Goal: Information Seeking & Learning: Learn about a topic

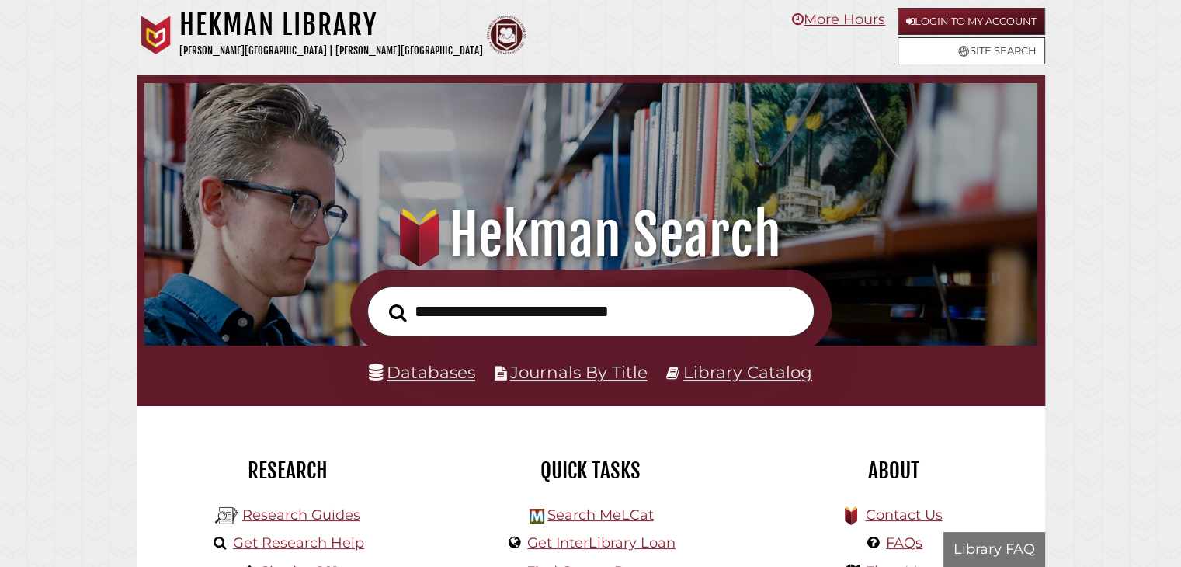
scroll to position [295, 885]
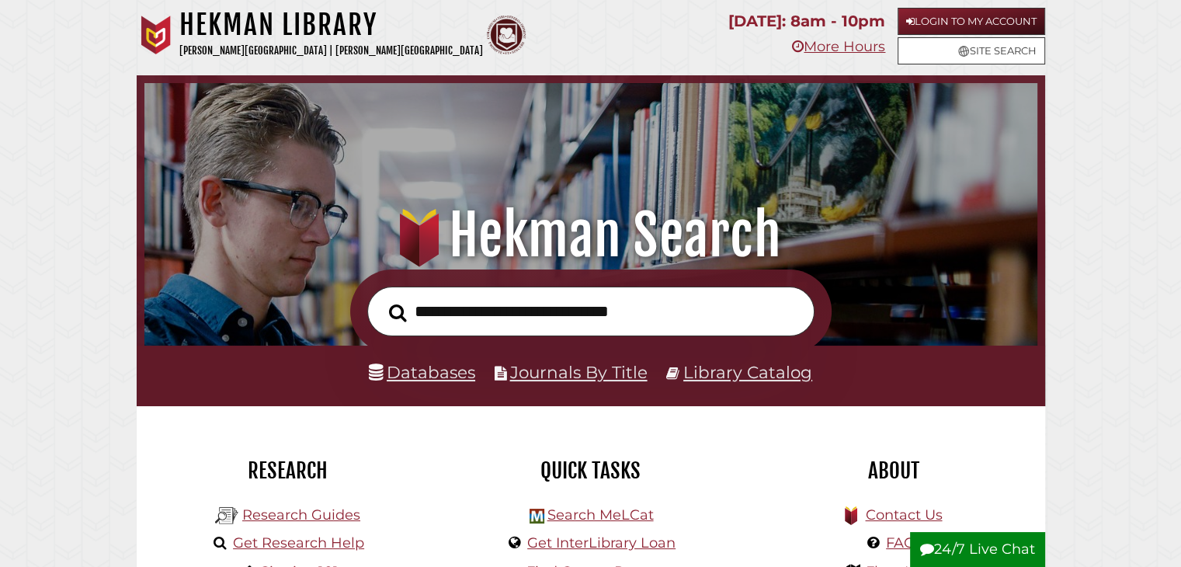
drag, startPoint x: 0, startPoint y: 0, endPoint x: 401, endPoint y: 260, distance: 477.6
click at [609, 307] on input "text" at bounding box center [590, 311] width 447 height 50
paste input "**********"
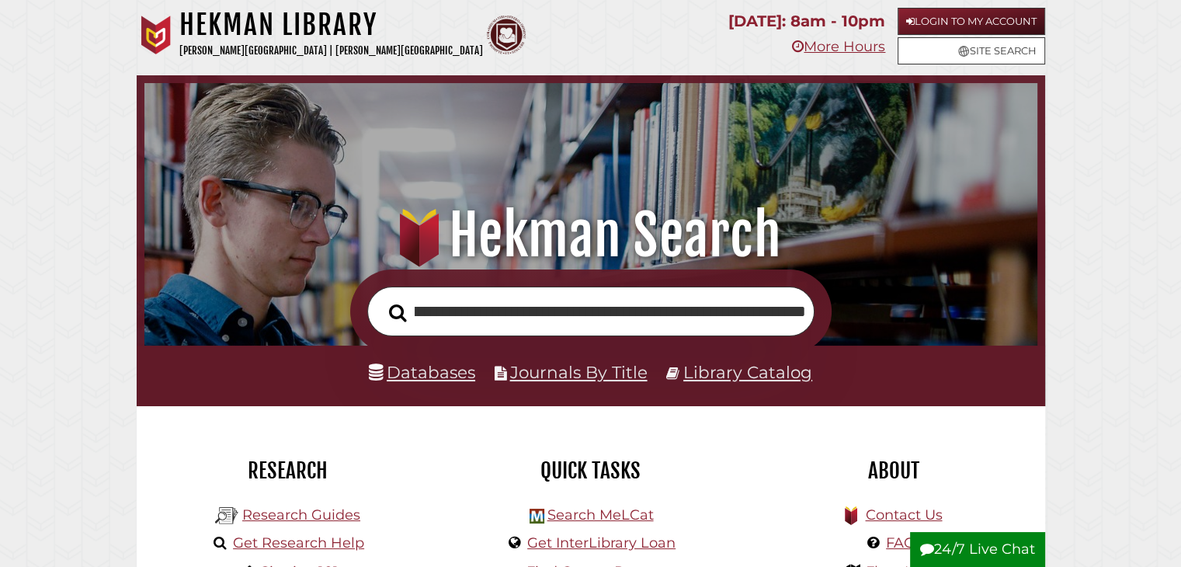
type input "**********"
click at [381, 299] on button "Search" at bounding box center [397, 312] width 33 height 27
click at [425, 370] on link "Databases" at bounding box center [422, 372] width 106 height 20
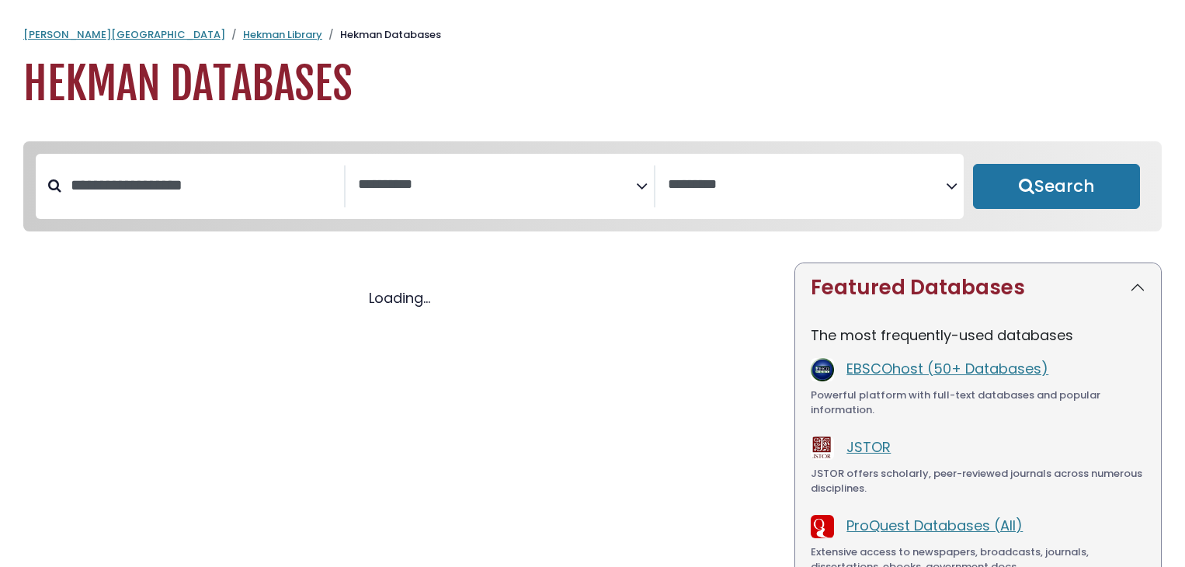
select select "Database Subject Filter"
select select "Database Vendors Filter"
select select "Database Subject Filter"
select select "Database Vendors Filter"
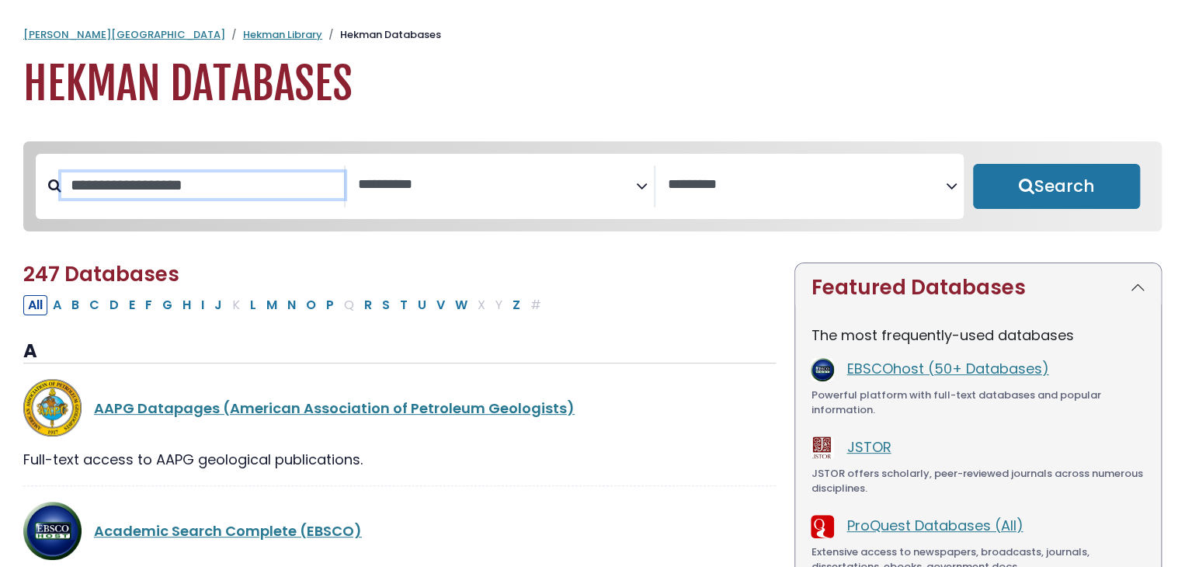
click at [248, 198] on input "Search database by title or keyword" at bounding box center [202, 185] width 283 height 26
click at [1120, 60] on h1 "Hekman Databases" at bounding box center [592, 84] width 1138 height 52
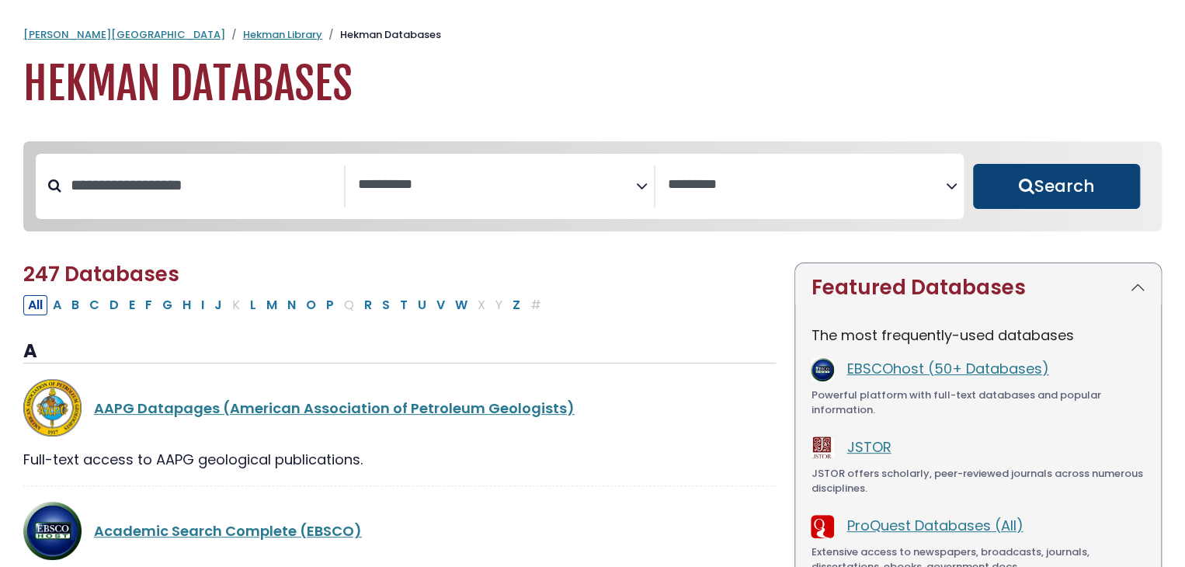
click at [1024, 188] on button "Search" at bounding box center [1056, 186] width 167 height 45
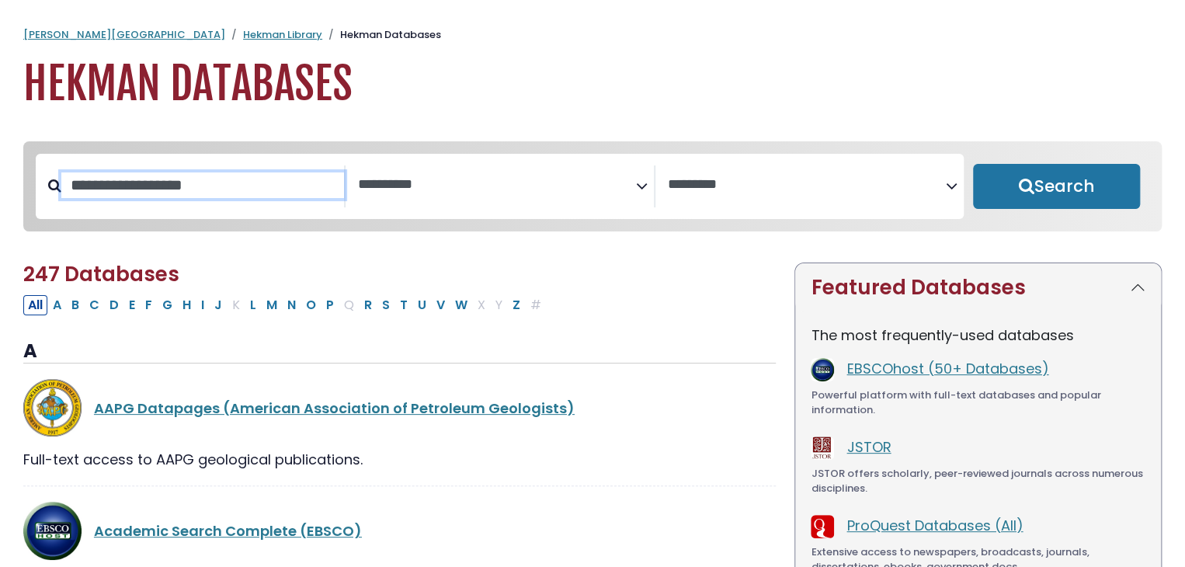
click at [111, 182] on input "Search database by title or keyword" at bounding box center [202, 185] width 283 height 26
select select "Database Subject Filter"
select select "Database Vendors Filter"
click at [214, 188] on input "Search database by title or keyword" at bounding box center [202, 185] width 283 height 26
paste input "**********"
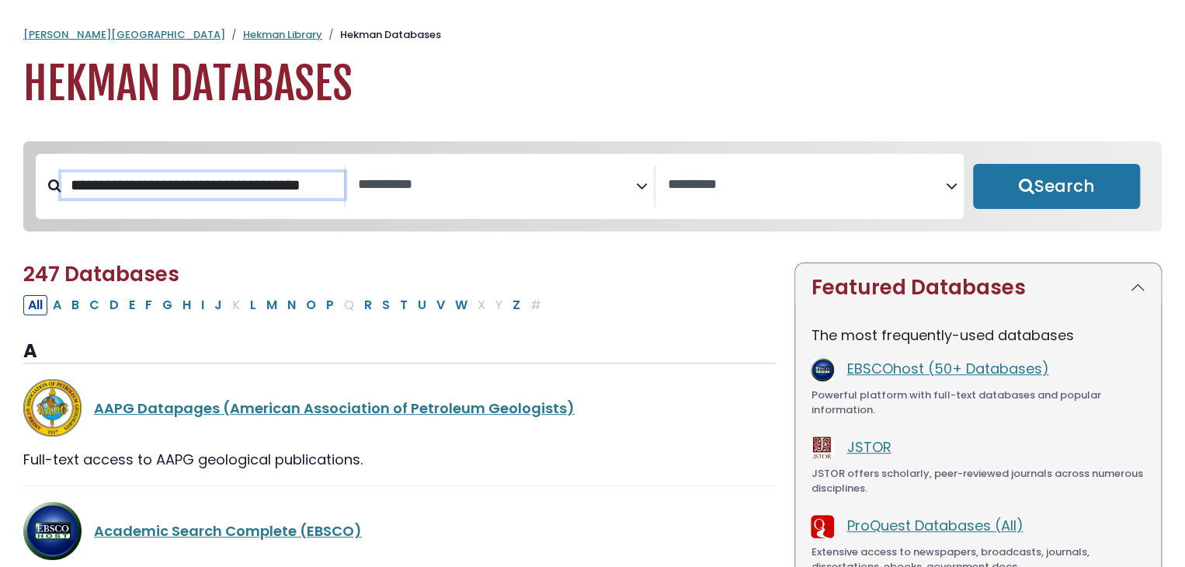
scroll to position [0, 4]
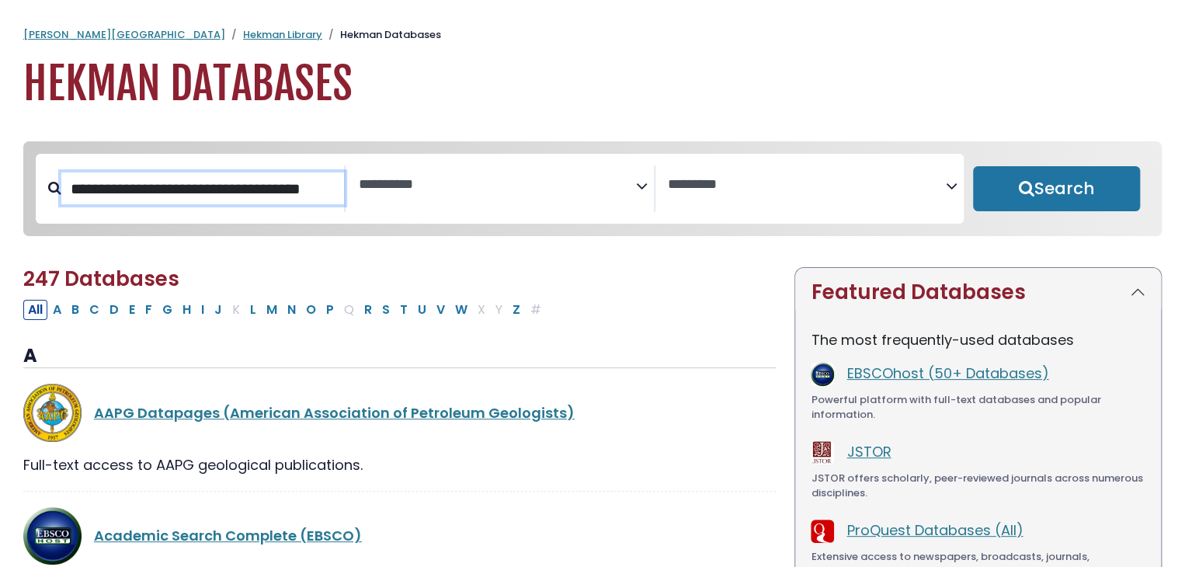
type input "**********"
click at [973, 166] on button "Search" at bounding box center [1056, 188] width 167 height 45
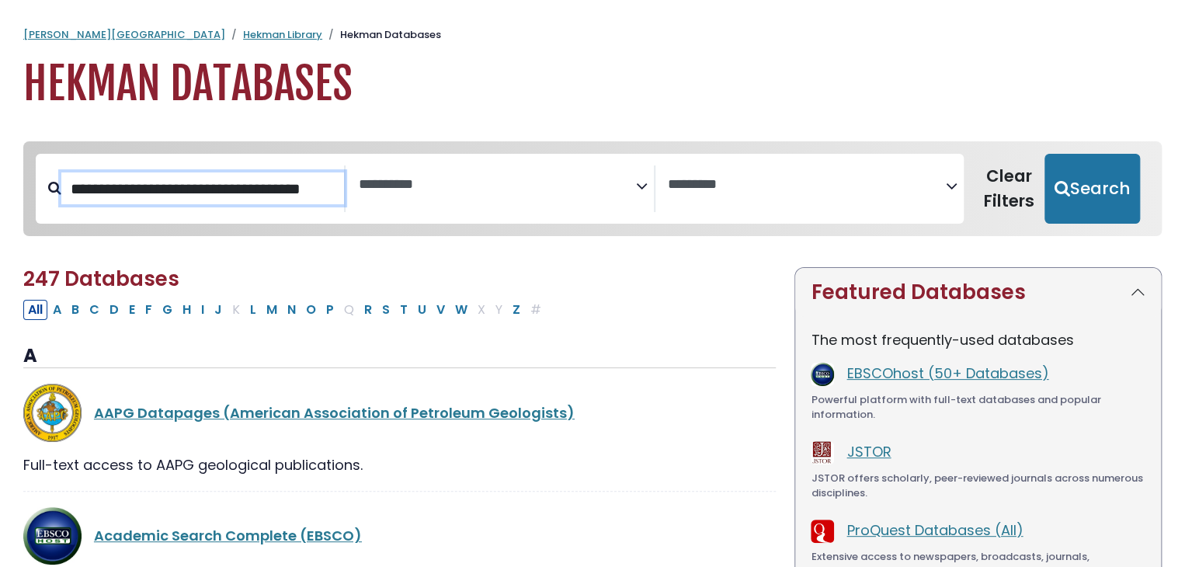
select select "Database Subject Filter"
select select "Database Vendors Filter"
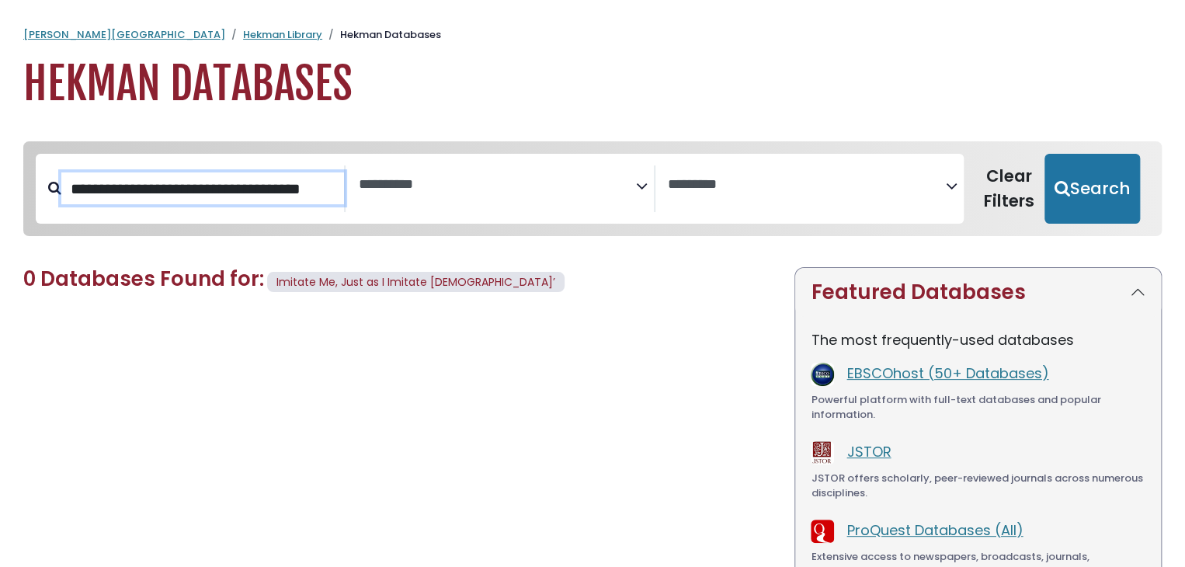
click at [239, 182] on input "**********" at bounding box center [202, 188] width 283 height 33
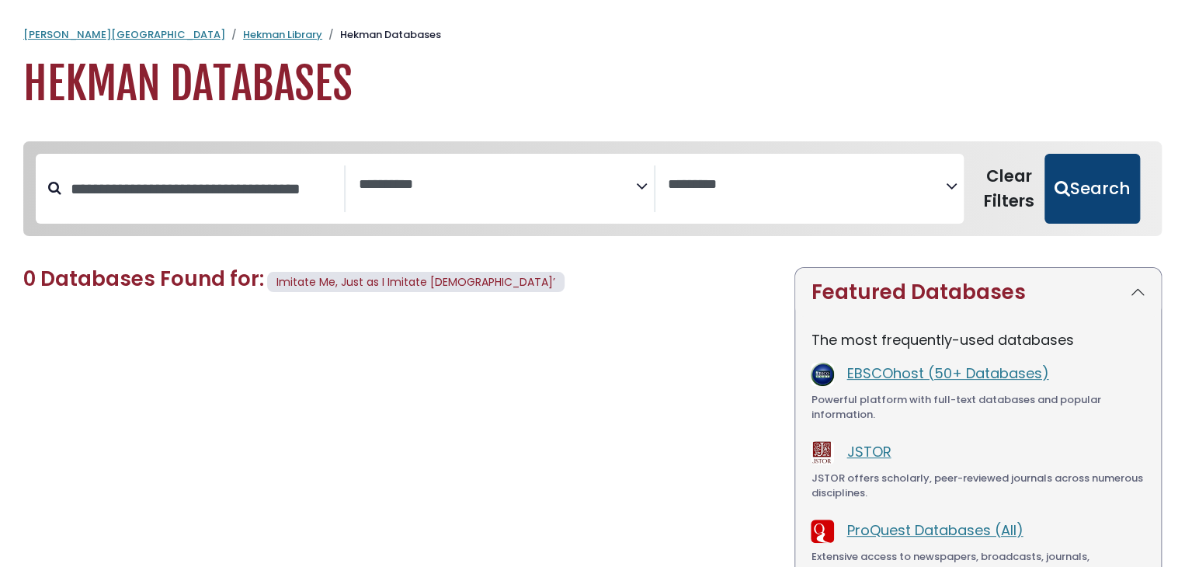
click at [1097, 196] on button "Search" at bounding box center [1091, 189] width 95 height 70
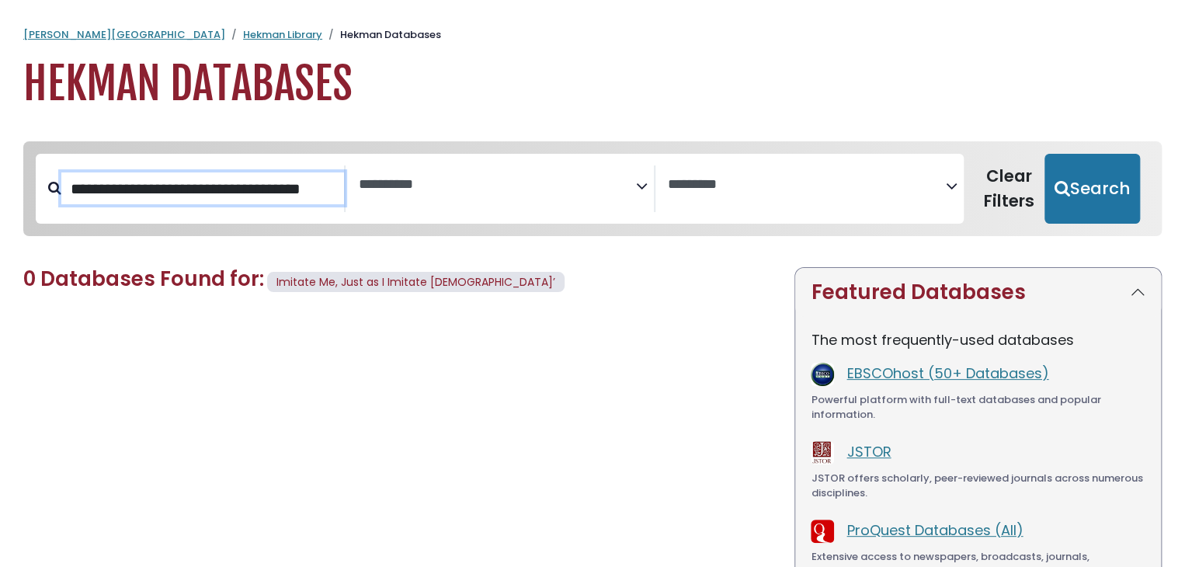
click at [233, 185] on input "**********" at bounding box center [202, 188] width 283 height 33
select select "Database Subject Filter"
select select "Database Vendors Filter"
click at [233, 185] on input "**********" at bounding box center [202, 188] width 283 height 33
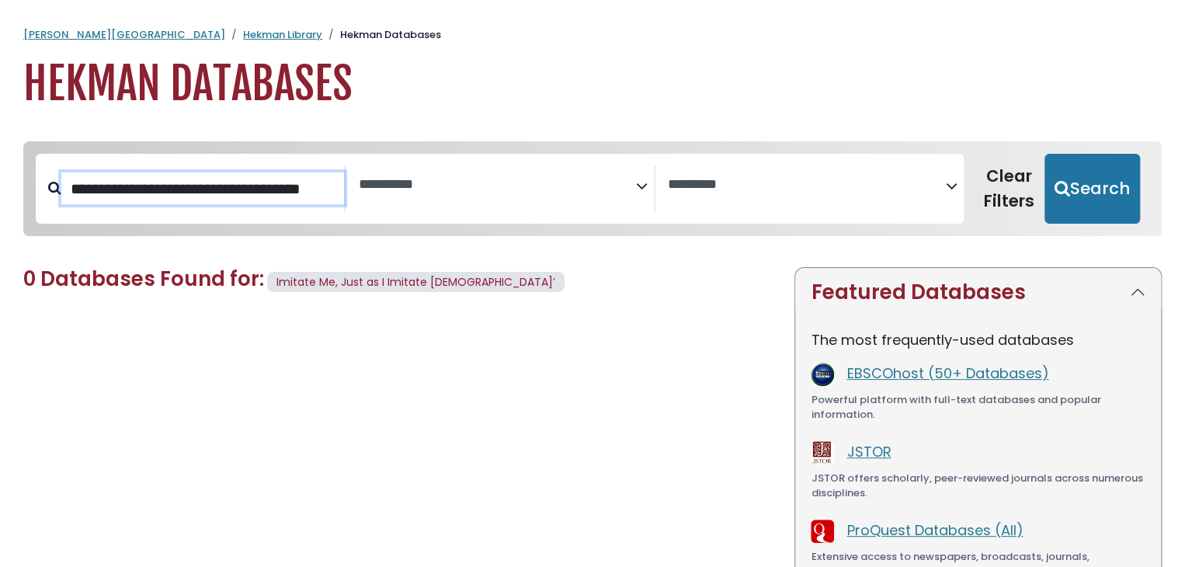
click at [233, 185] on input "**********" at bounding box center [202, 188] width 283 height 33
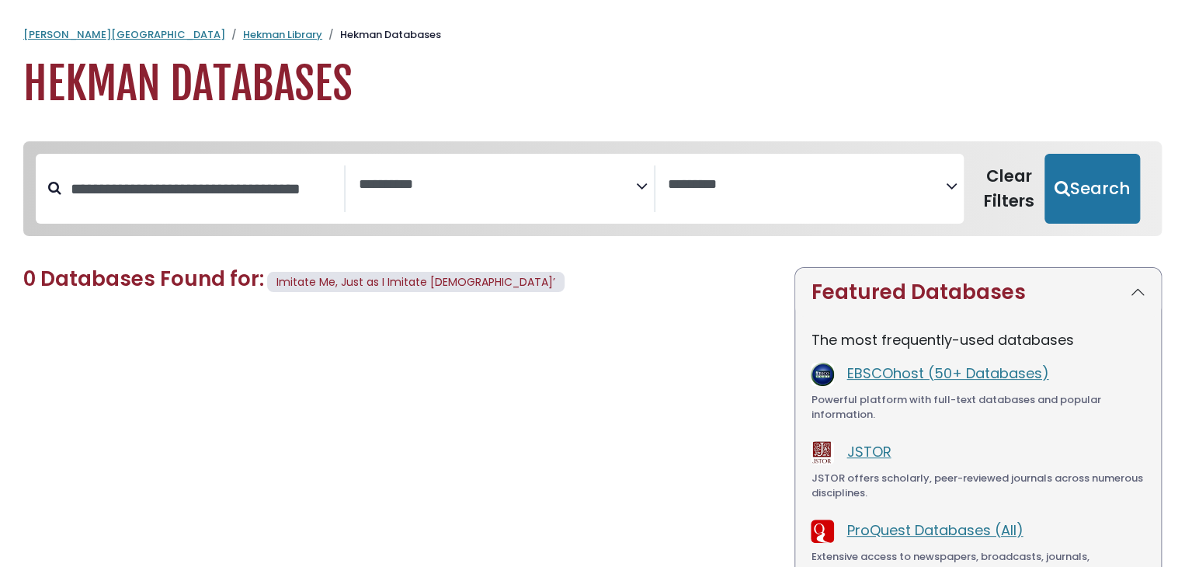
click at [519, 191] on textarea "Search" at bounding box center [497, 185] width 278 height 16
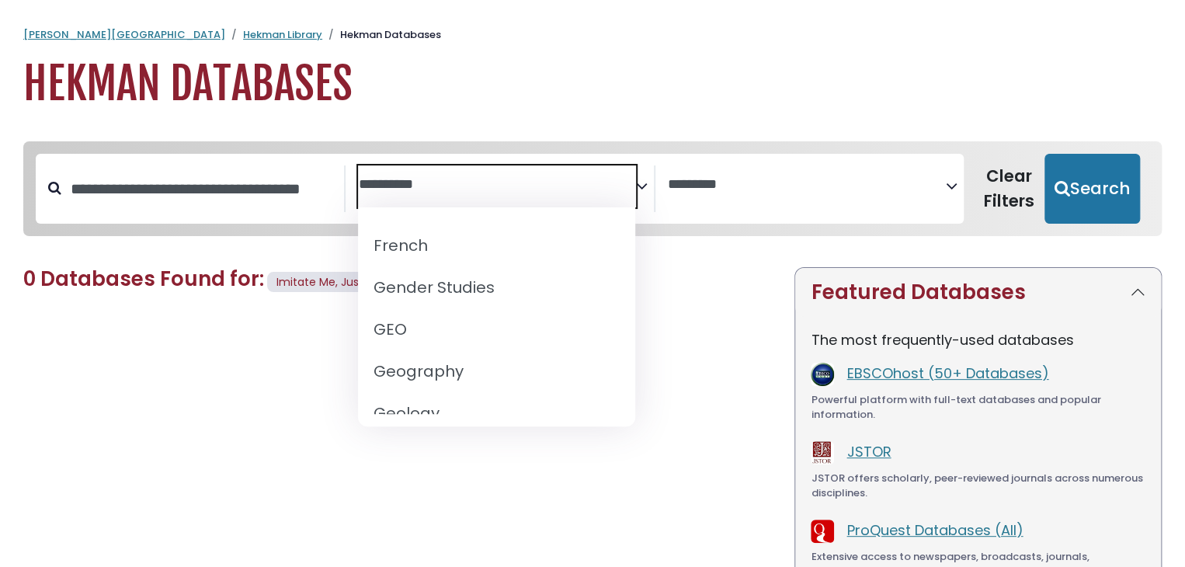
scroll to position [776, 0]
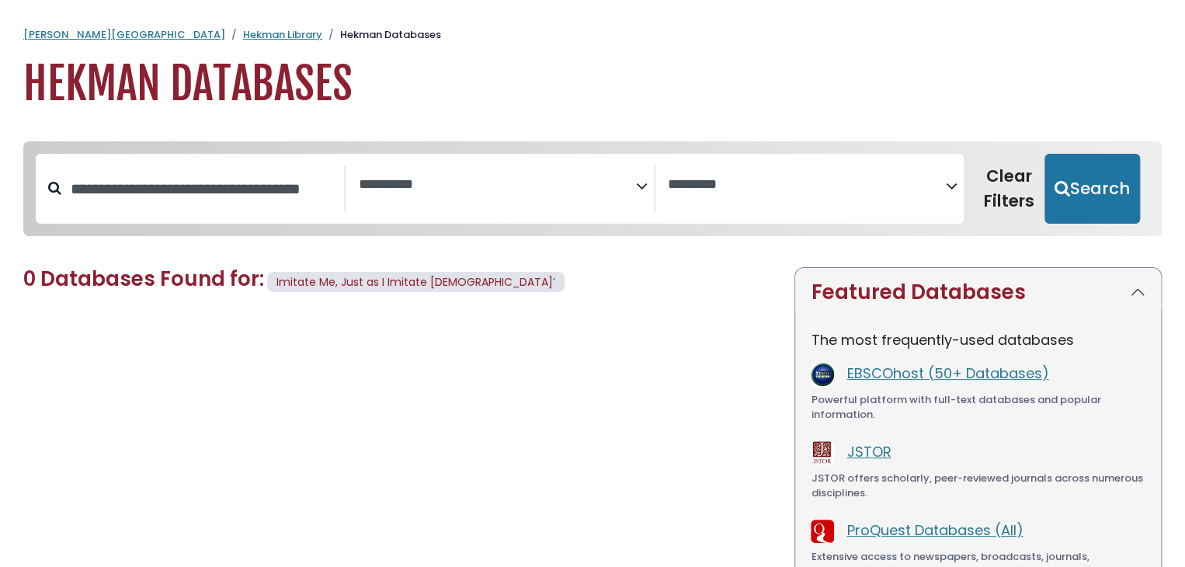
click at [565, 92] on h1 "Hekman Databases" at bounding box center [592, 84] width 1138 height 52
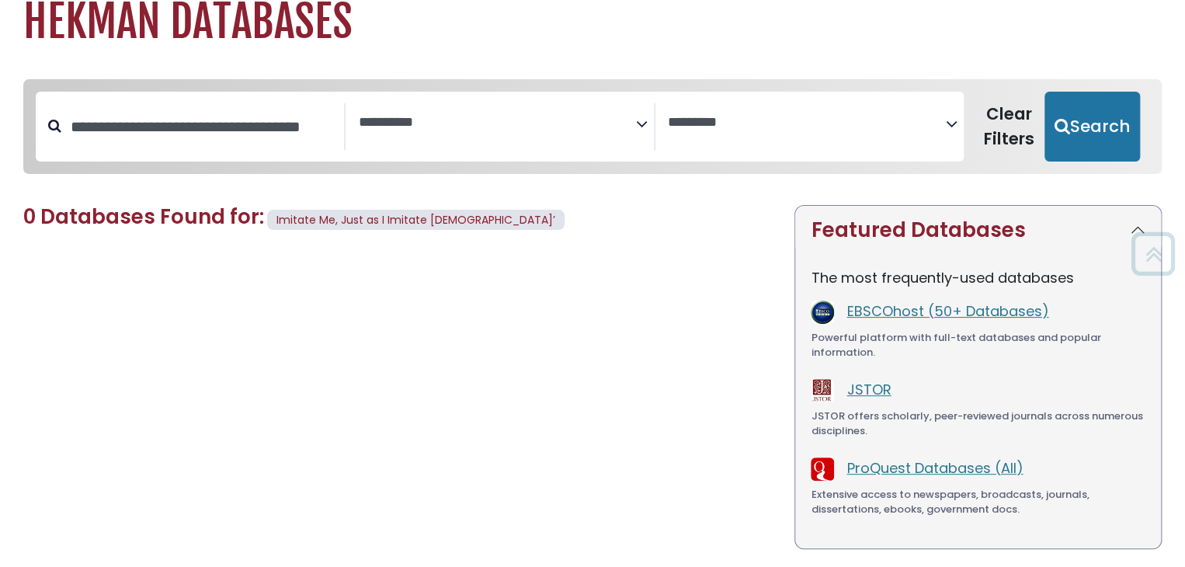
scroll to position [0, 0]
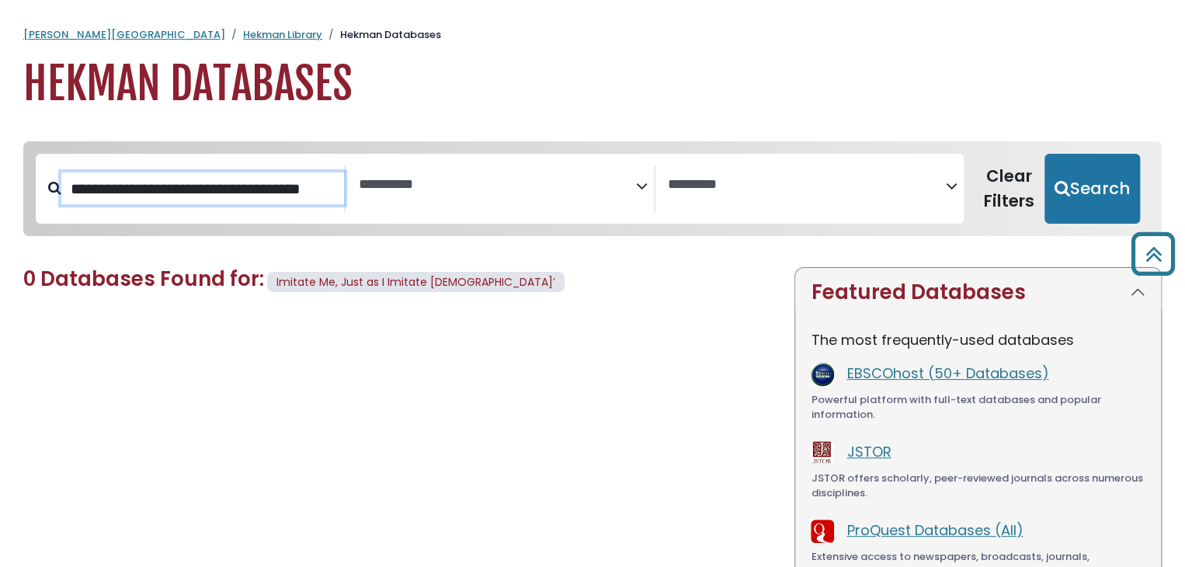
click at [183, 190] on input "**********" at bounding box center [202, 188] width 283 height 33
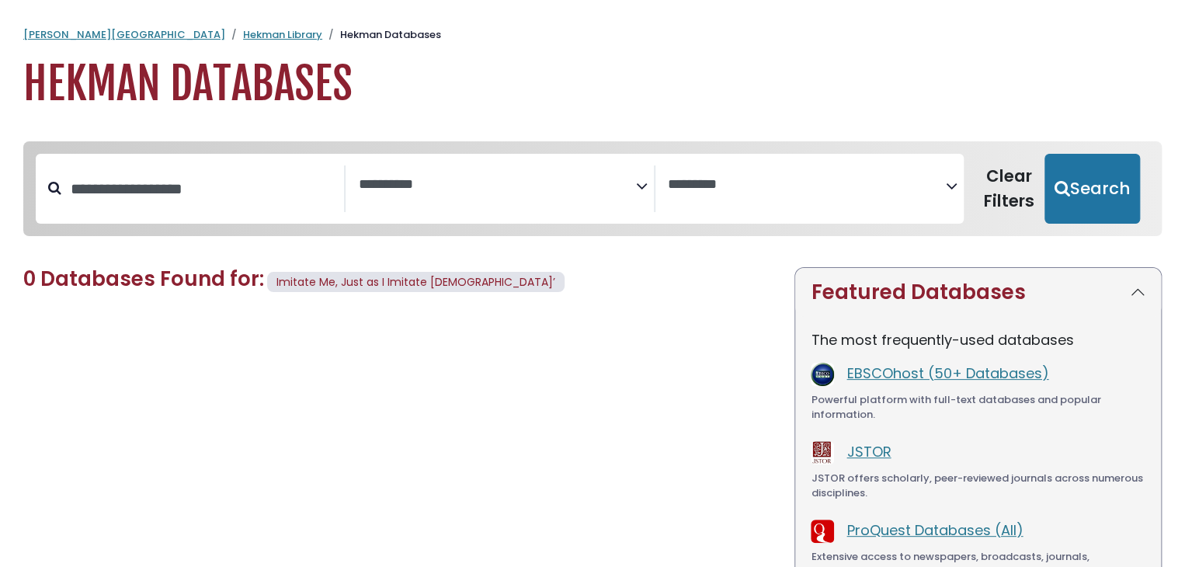
click at [364, 75] on h1 "Hekman Databases" at bounding box center [592, 84] width 1138 height 52
click at [118, 72] on h1 "Hekman Databases" at bounding box center [592, 84] width 1138 height 52
click at [153, 78] on h1 "Hekman Databases" at bounding box center [592, 84] width 1138 height 52
click at [322, 27] on li "Hekman Databases" at bounding box center [381, 35] width 119 height 16
click at [322, 33] on li "Hekman Databases" at bounding box center [381, 35] width 119 height 16
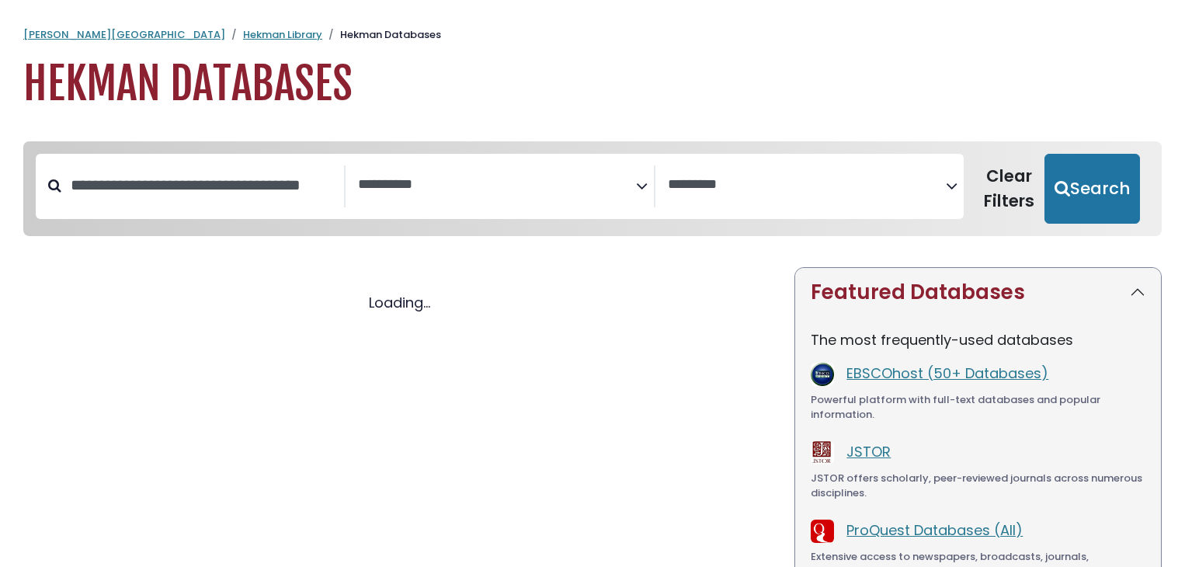
select select "Database Subject Filter"
select select "Database Vendors Filter"
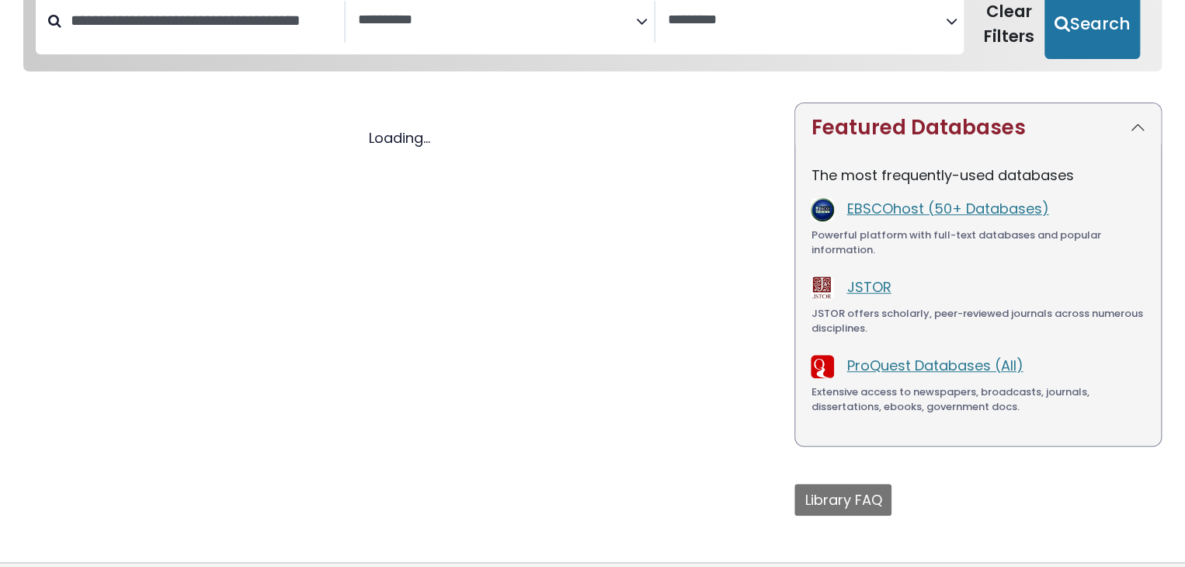
select select "Database Subject Filter"
select select "Database Vendors Filter"
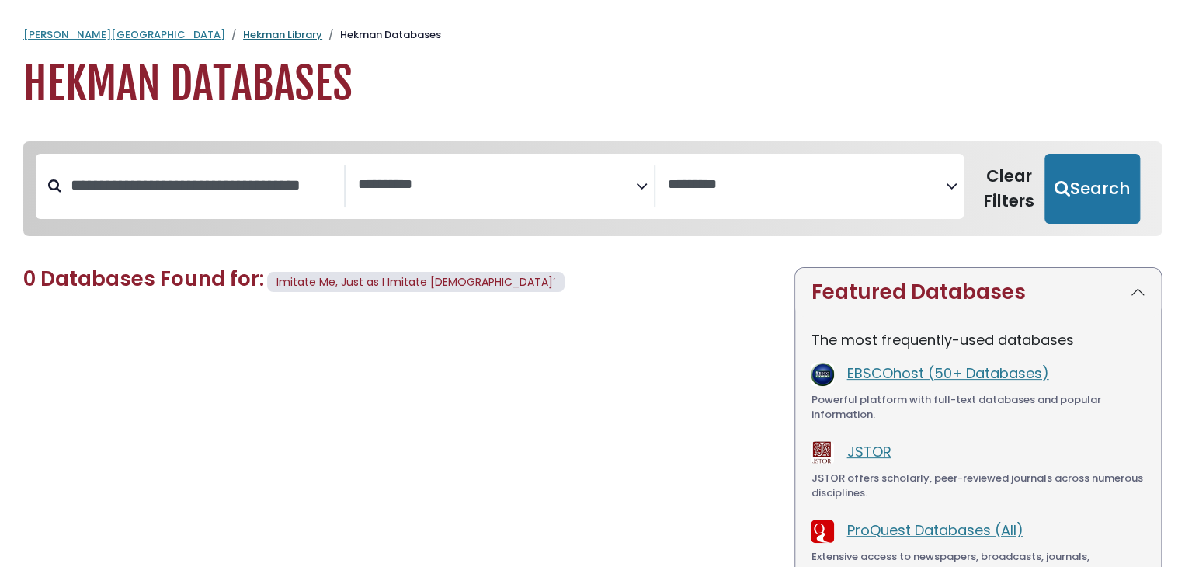
click at [243, 33] on link "Hekman Library" at bounding box center [282, 34] width 79 height 15
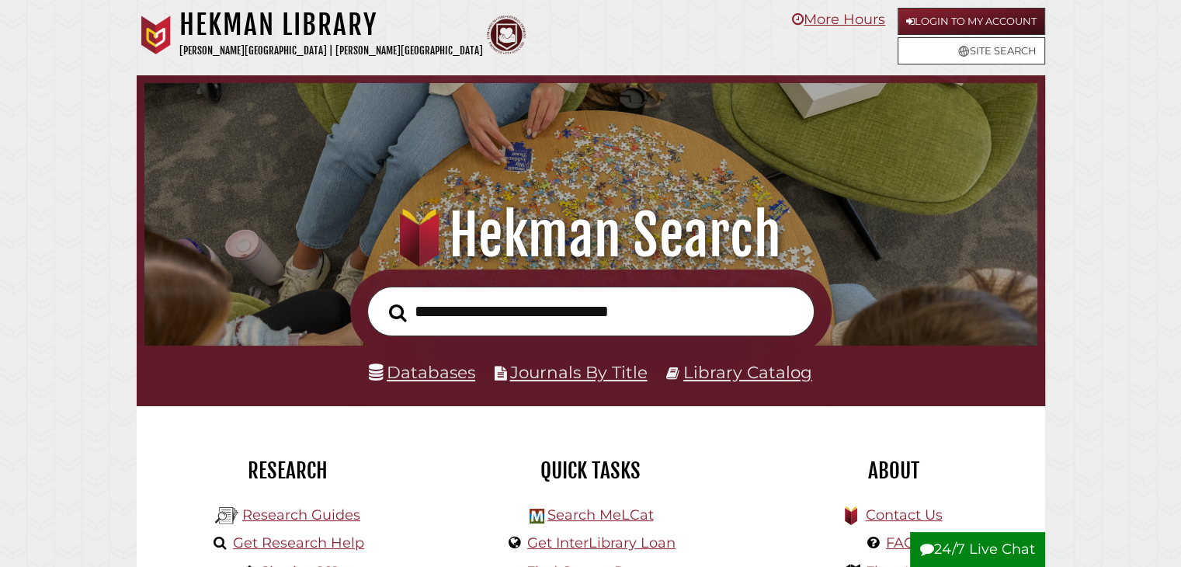
scroll to position [295, 885]
click at [440, 375] on link "Databases" at bounding box center [422, 372] width 106 height 20
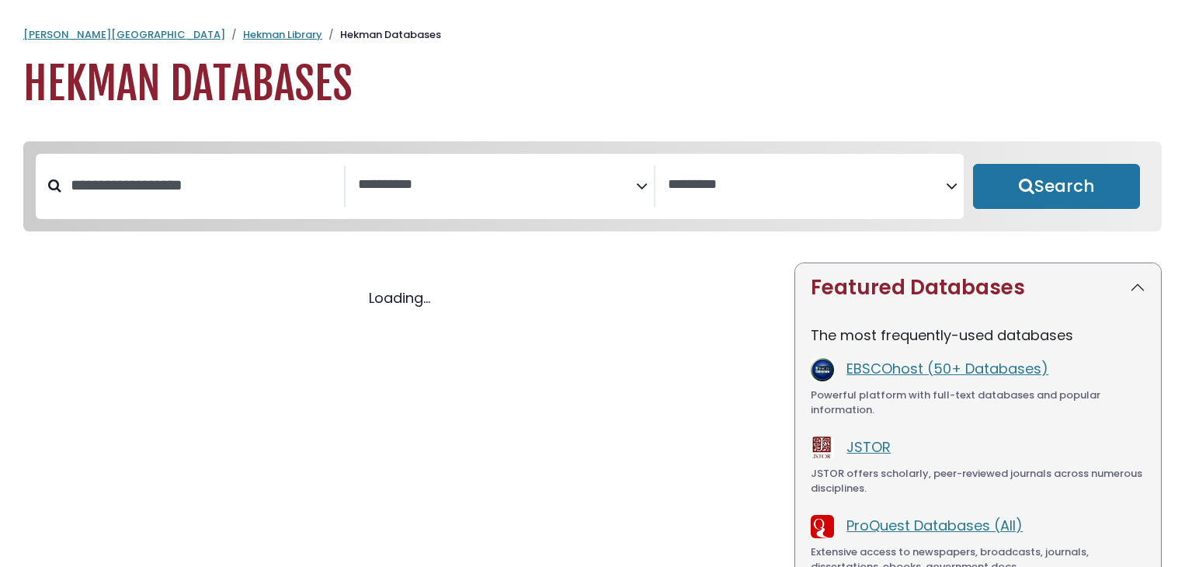
select select "Database Subject Filter"
select select "Database Vendors Filter"
select select "Database Subject Filter"
select select "Database Vendors Filter"
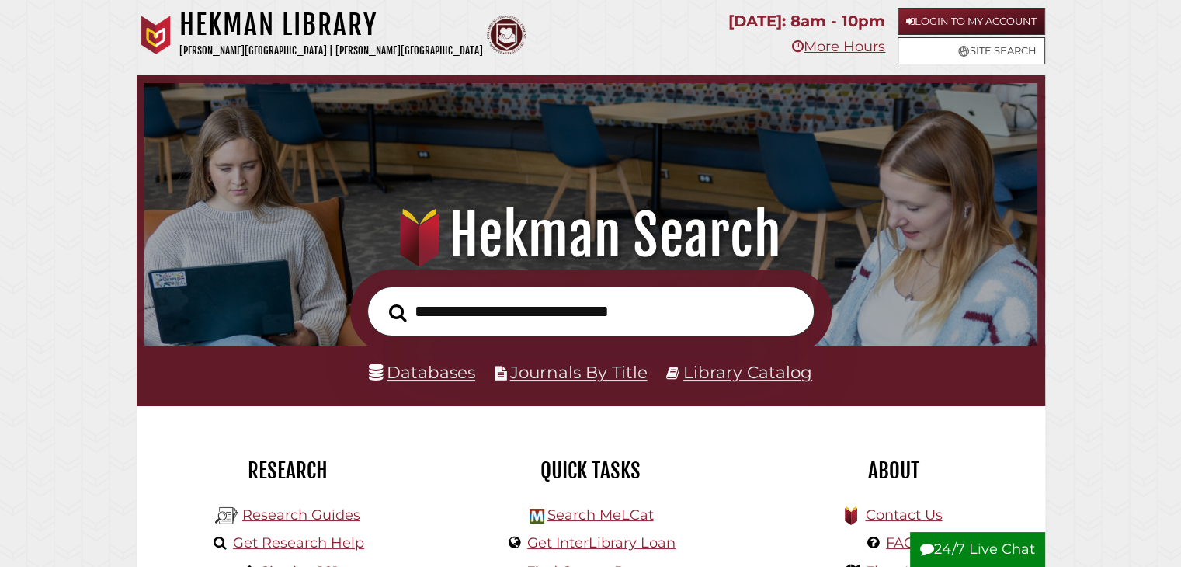
scroll to position [295, 885]
click at [581, 370] on link "Journals By Title" at bounding box center [578, 372] width 137 height 20
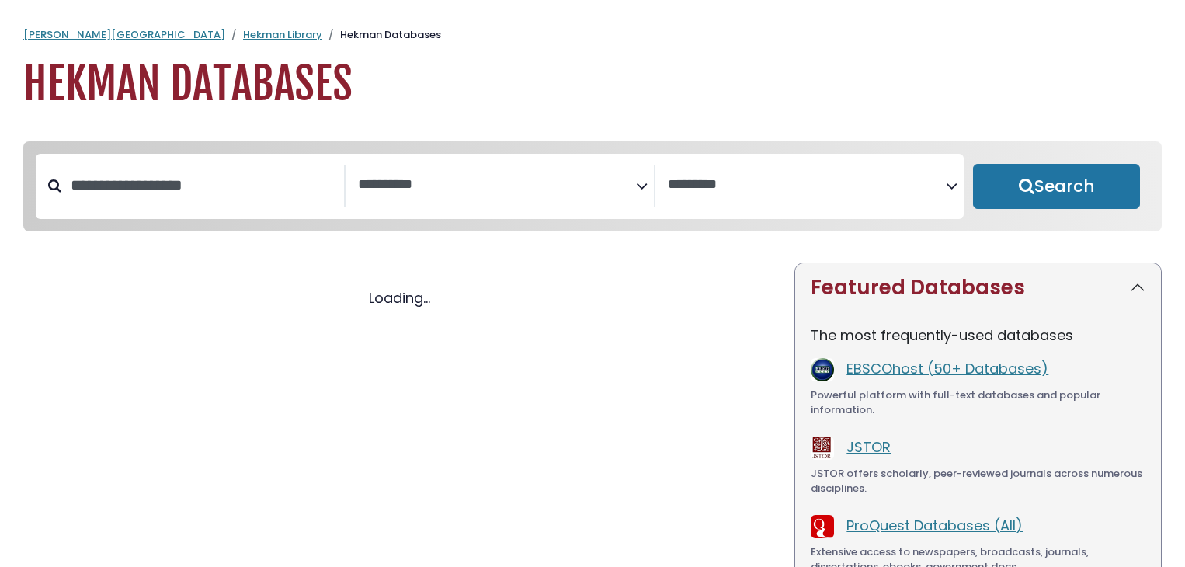
select select "Database Subject Filter"
select select "Database Vendors Filter"
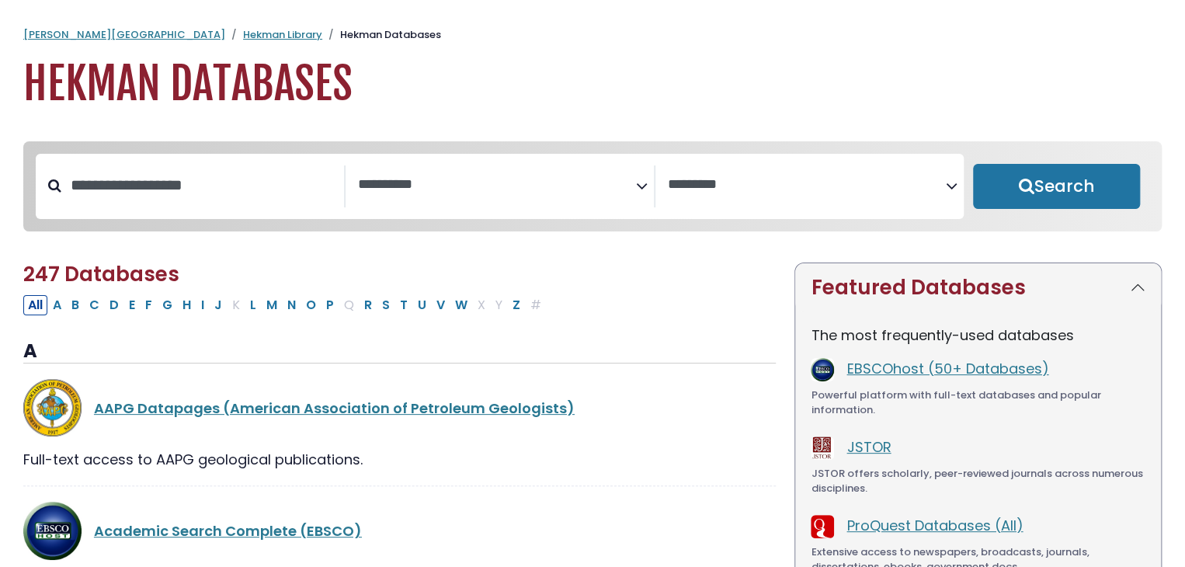
select select "Database Subject Filter"
select select "Database Vendors Filter"
click at [197, 194] on input "Search database by title or keyword" at bounding box center [202, 185] width 283 height 26
paste input "**********"
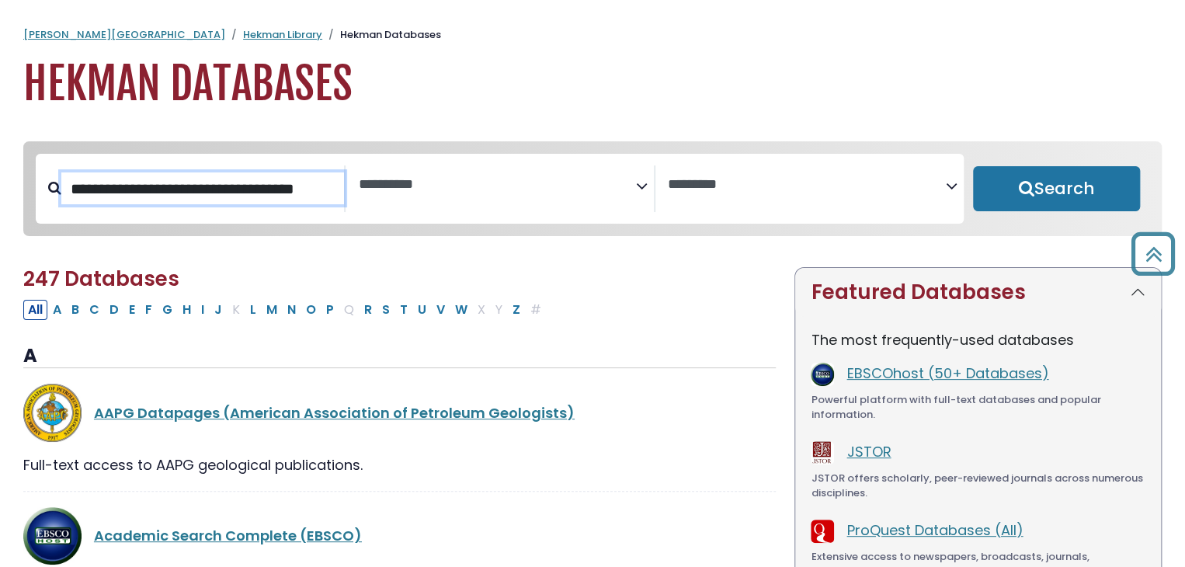
click at [252, 193] on input "**********" at bounding box center [202, 188] width 283 height 33
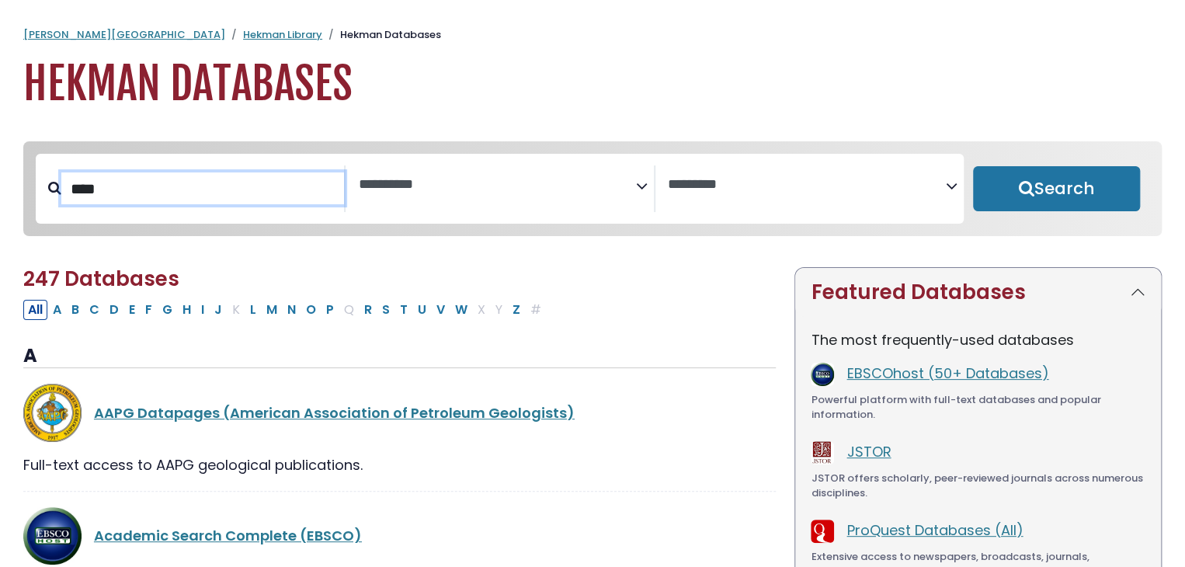
type input "****"
click at [973, 166] on button "Search" at bounding box center [1056, 188] width 167 height 45
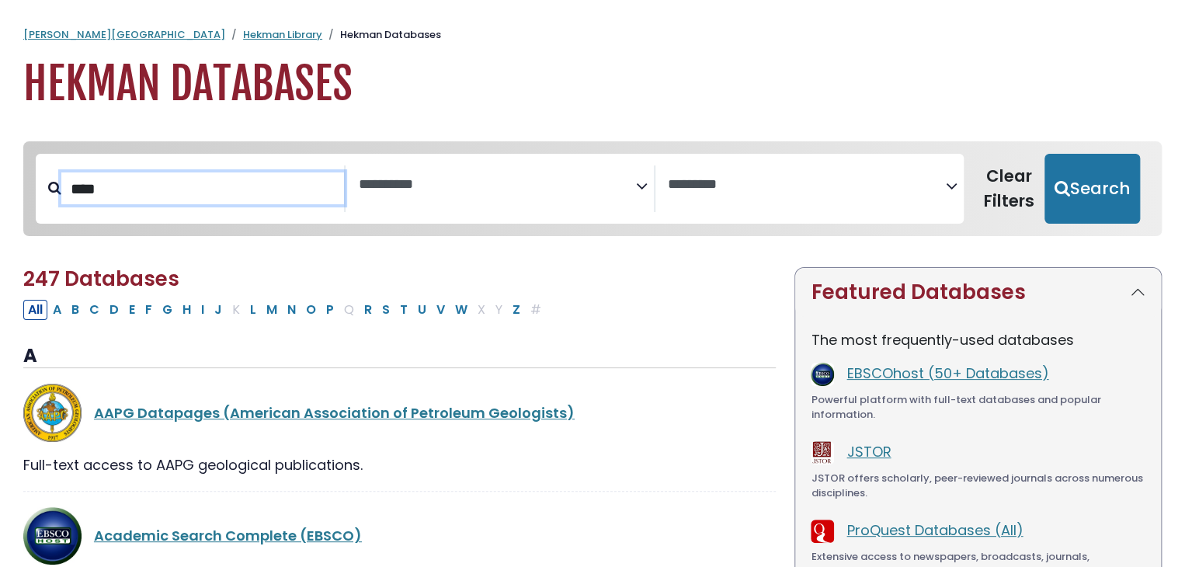
select select "Database Subject Filter"
select select "Database Vendors Filter"
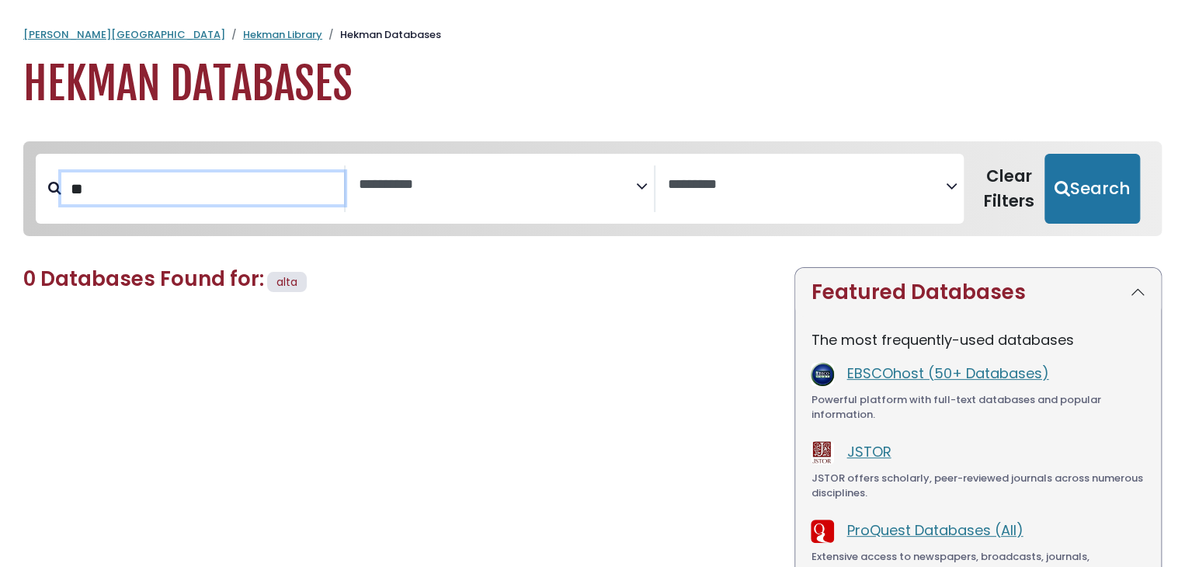
type input "*"
click at [239, 227] on div "**********" at bounding box center [592, 189] width 1119 height 82
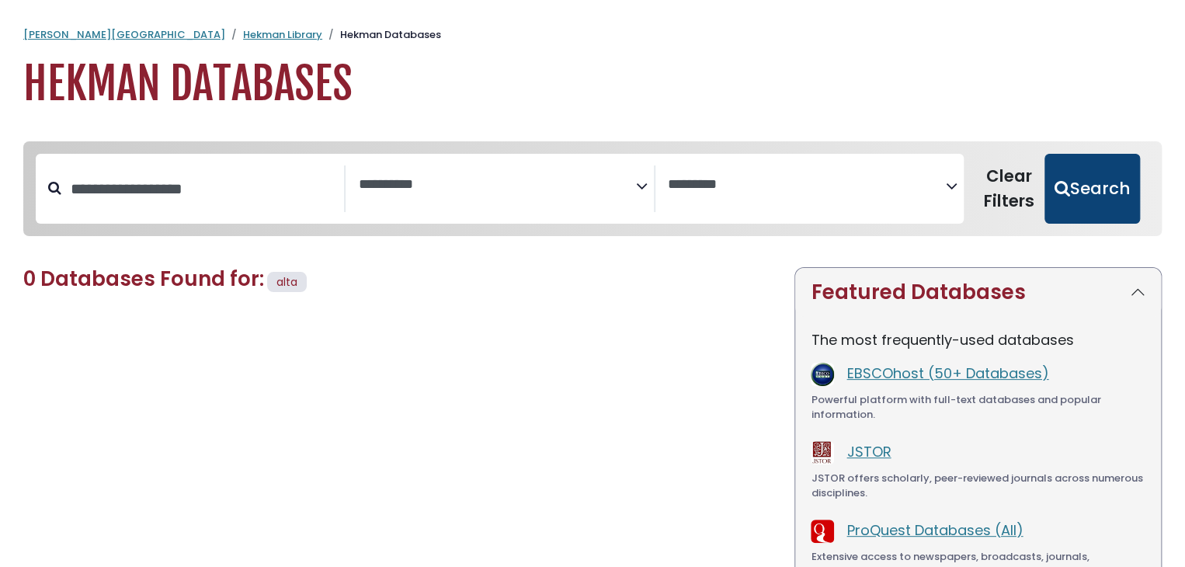
click at [1100, 202] on button "Search" at bounding box center [1091, 189] width 95 height 70
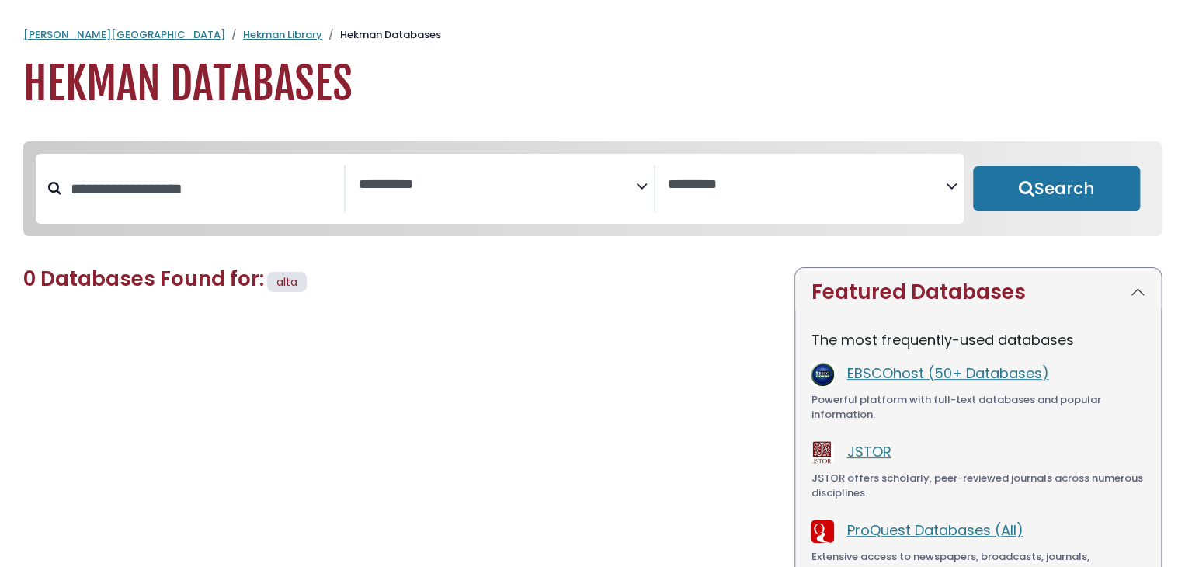
select select "Database Subject Filter"
select select "Database Vendors Filter"
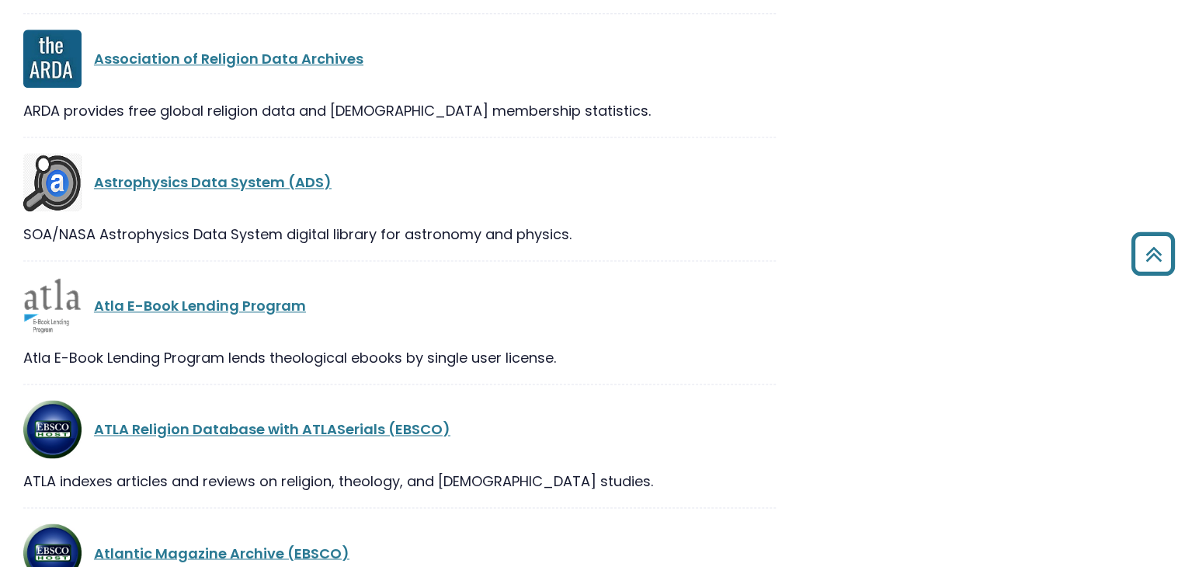
scroll to position [4037, 0]
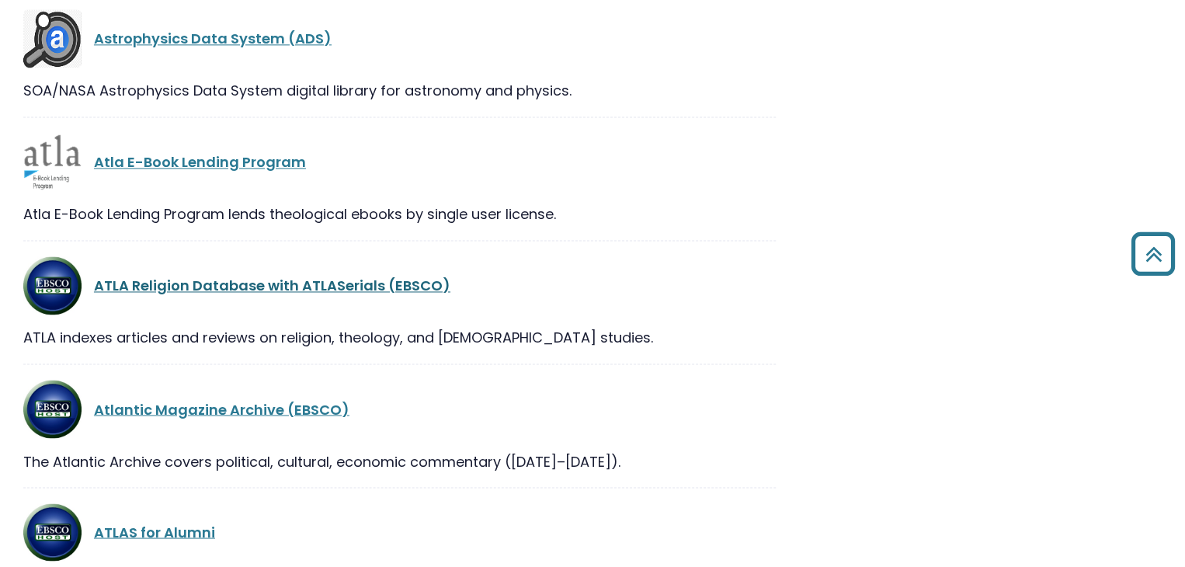
click at [286, 277] on link "ATLA Religion Database with ATLASerials (EBSCO)" at bounding box center [272, 285] width 356 height 19
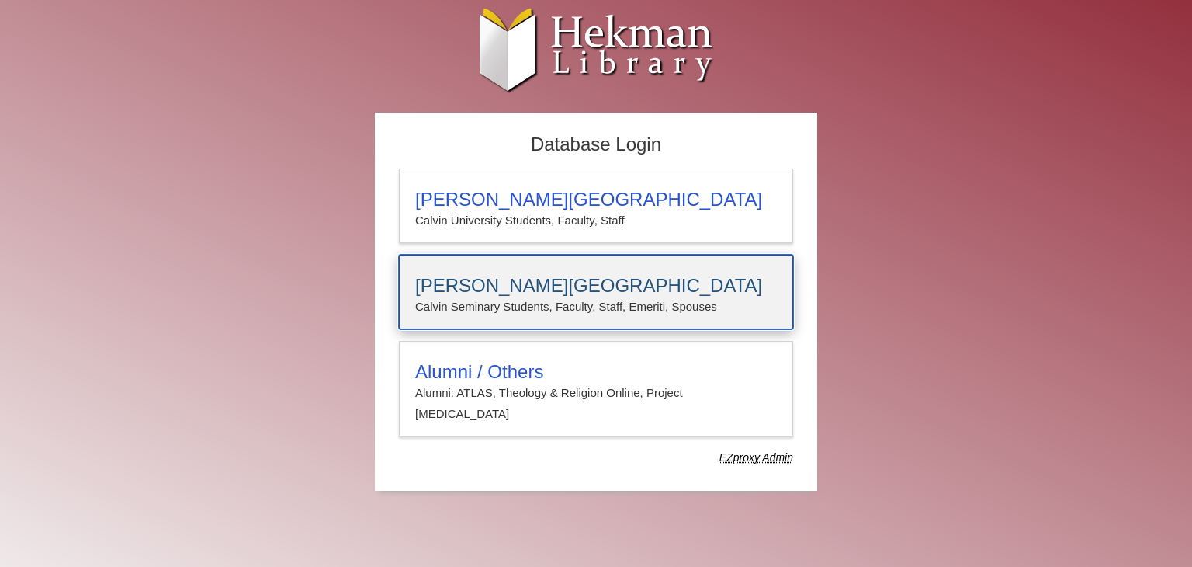
click at [532, 305] on p "Calvin Seminary Students, Faculty, Staff, Emeriti, Spouses" at bounding box center [596, 307] width 362 height 20
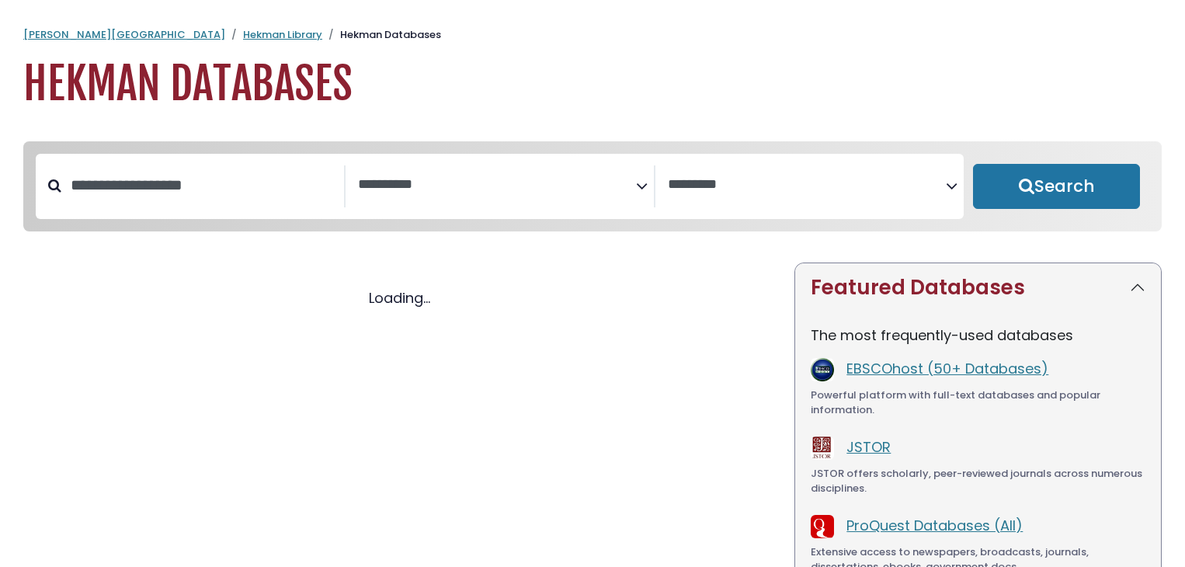
select select "Database Subject Filter"
select select "Database Vendors Filter"
select select "Database Subject Filter"
select select "Database Vendors Filter"
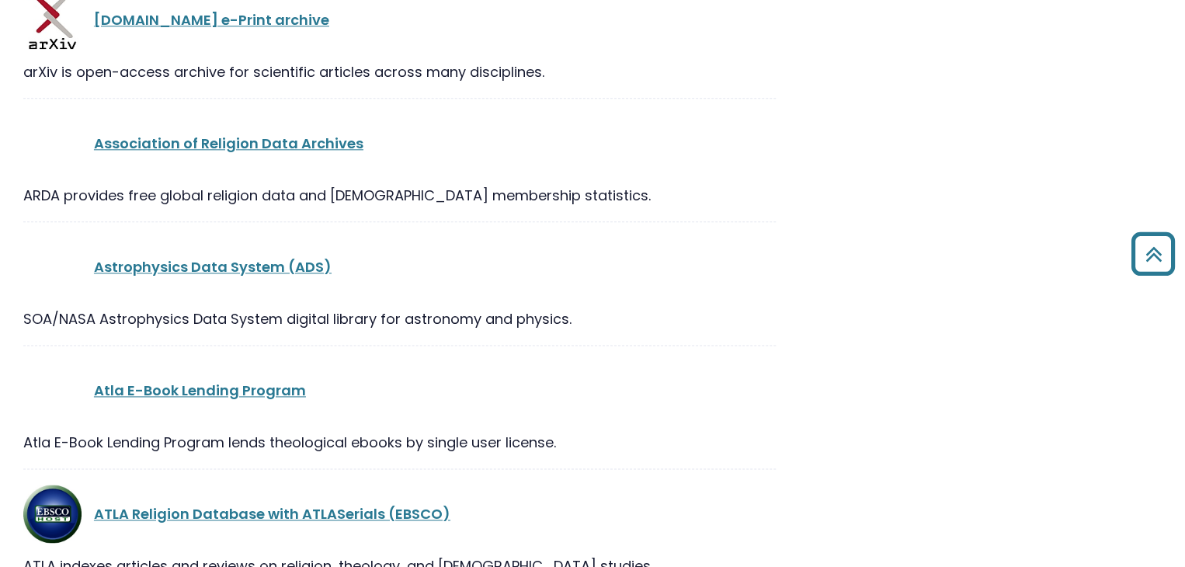
scroll to position [4037, 0]
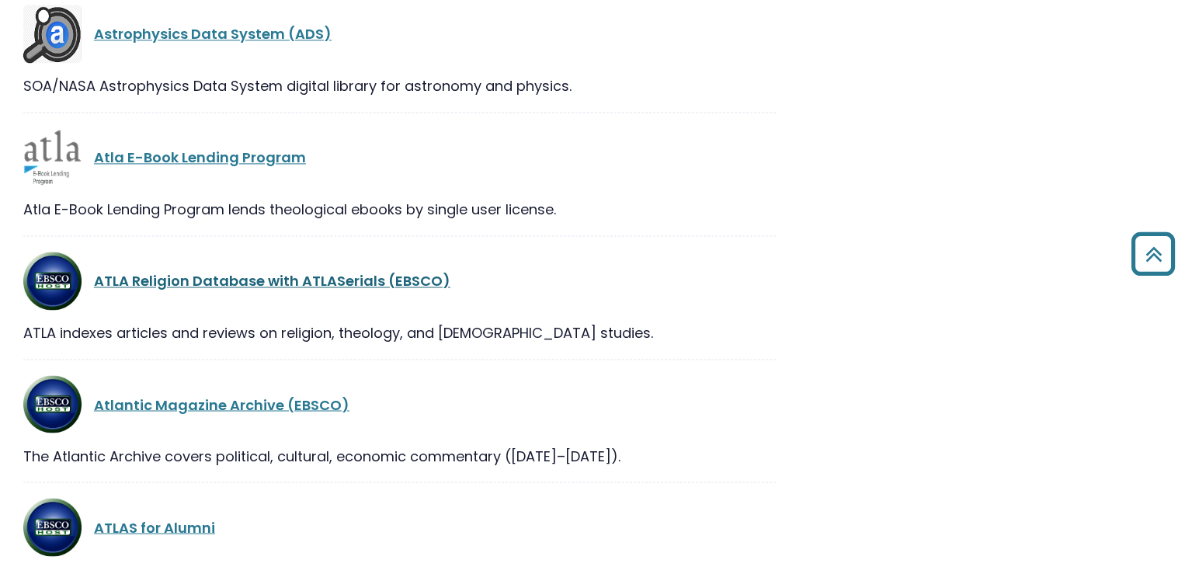
click at [272, 274] on link "ATLA Religion Database with ATLASerials (EBSCO)" at bounding box center [272, 280] width 356 height 19
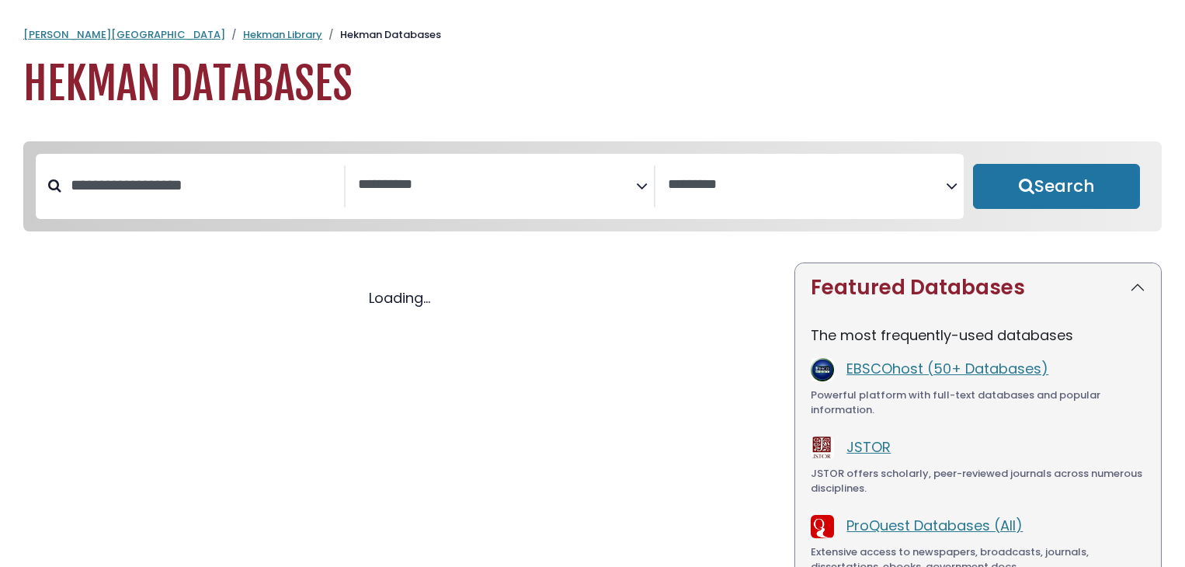
select select "Database Subject Filter"
select select "Database Vendors Filter"
select select "Database Subject Filter"
select select "Database Vendors Filter"
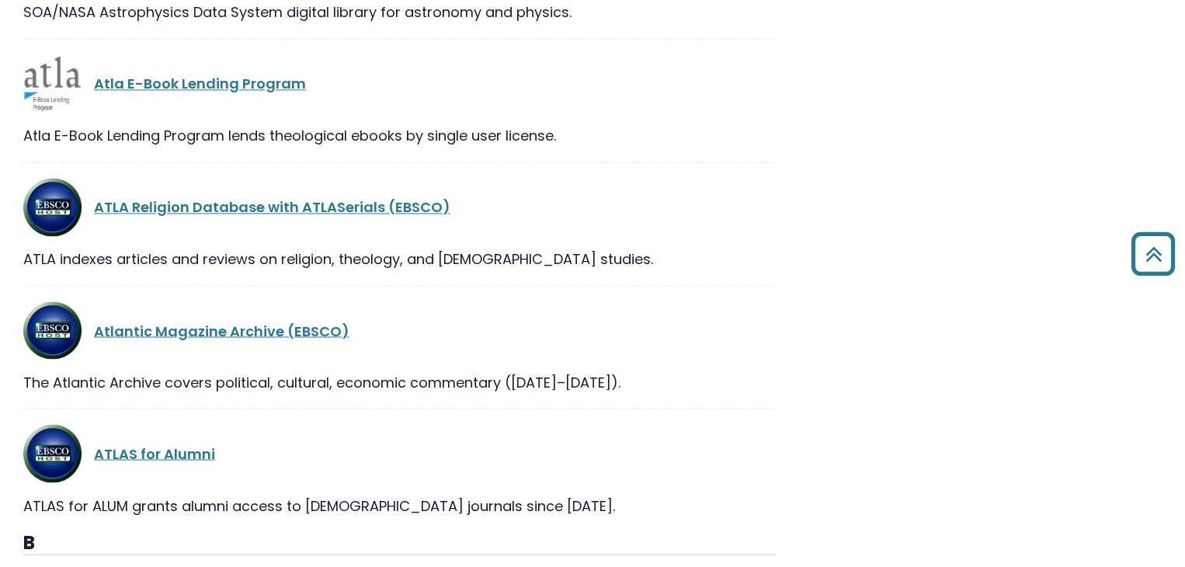
scroll to position [4115, 0]
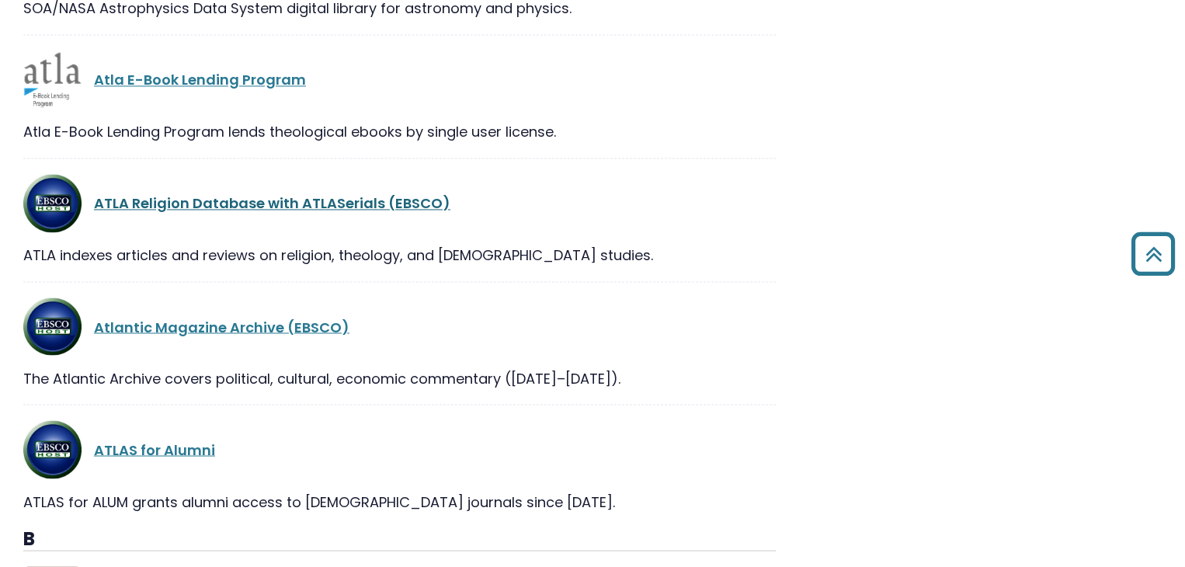
click at [270, 199] on link "ATLA Religion Database with ATLASerials (EBSCO)" at bounding box center [272, 202] width 356 height 19
